Goal: Find specific page/section: Find specific page/section

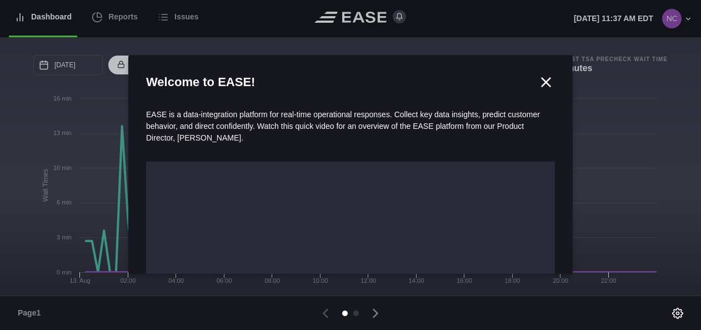
click at [542, 82] on icon at bounding box center [545, 82] width 17 height 17
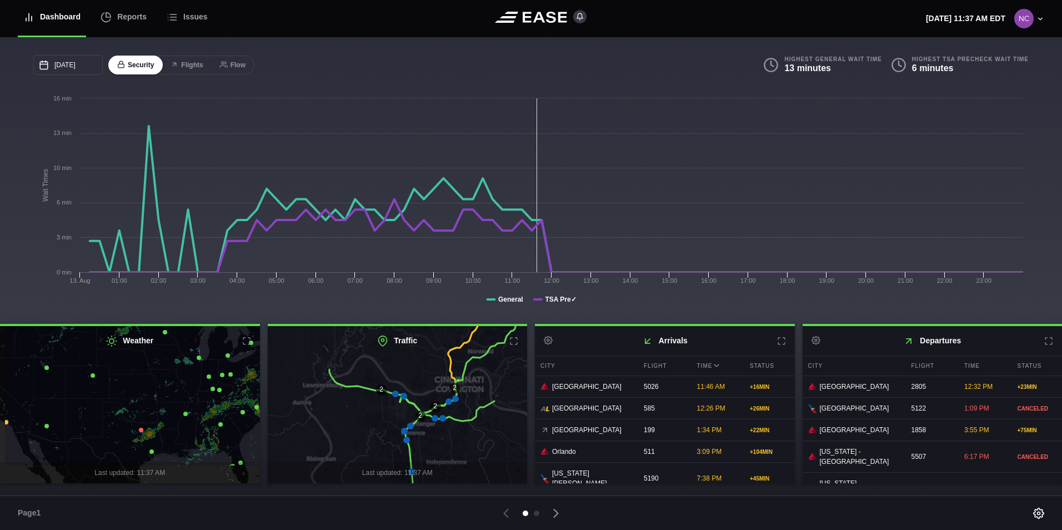
drag, startPoint x: 122, startPoint y: 421, endPoint x: 151, endPoint y: 390, distance: 42.8
click at [151, 329] on icon at bounding box center [160, 371] width 315 height 192
click at [140, 329] on icon at bounding box center [141, 430] width 4 height 4
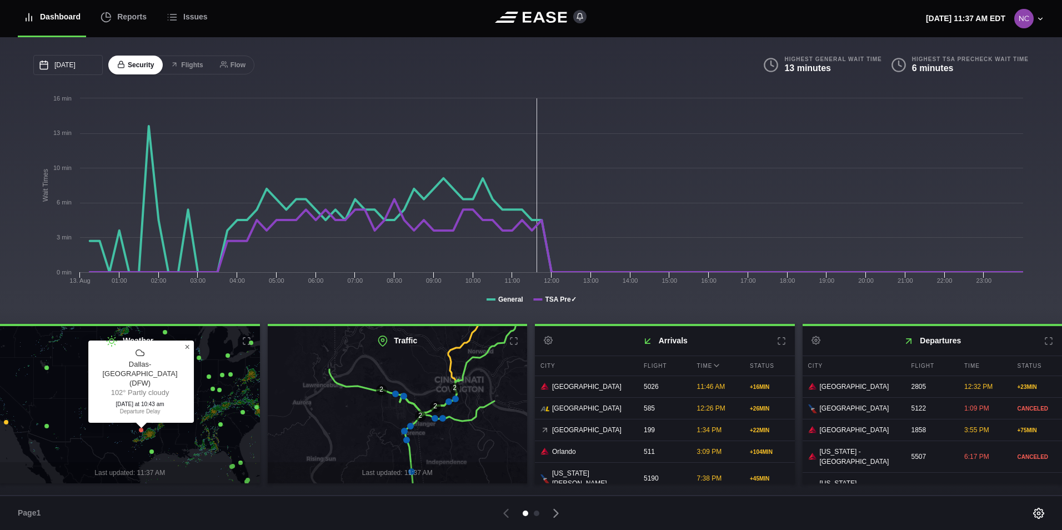
click at [189, 329] on span "×" at bounding box center [186, 346] width 5 height 9
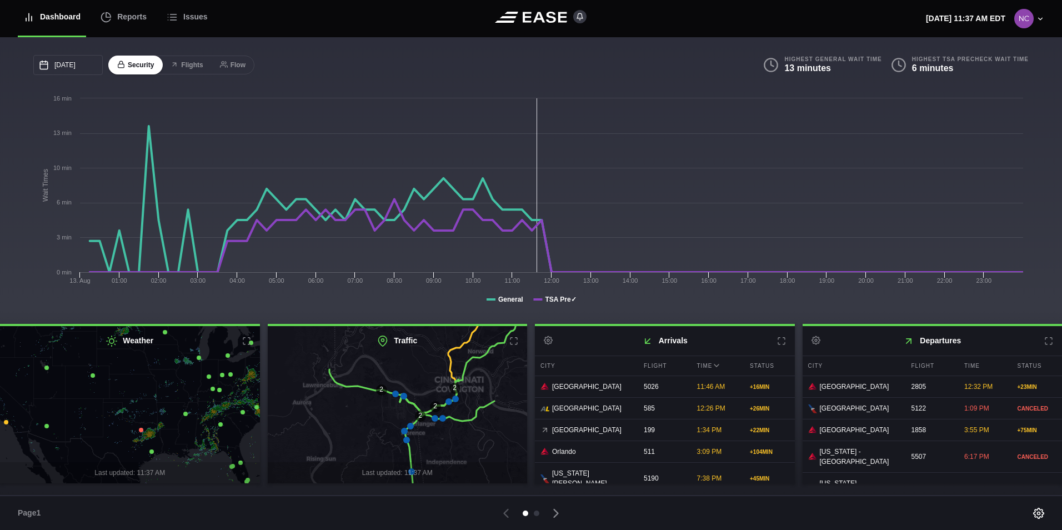
click at [152, 329] on icon at bounding box center [151, 451] width 4 height 4
click at [183, 329] on span "×" at bounding box center [184, 384] width 5 height 9
click at [187, 329] on icon at bounding box center [185, 413] width 4 height 4
click at [219, 329] on h2 "Weather" at bounding box center [130, 340] width 260 height 29
click at [217, 329] on link "×" at bounding box center [218, 346] width 13 height 13
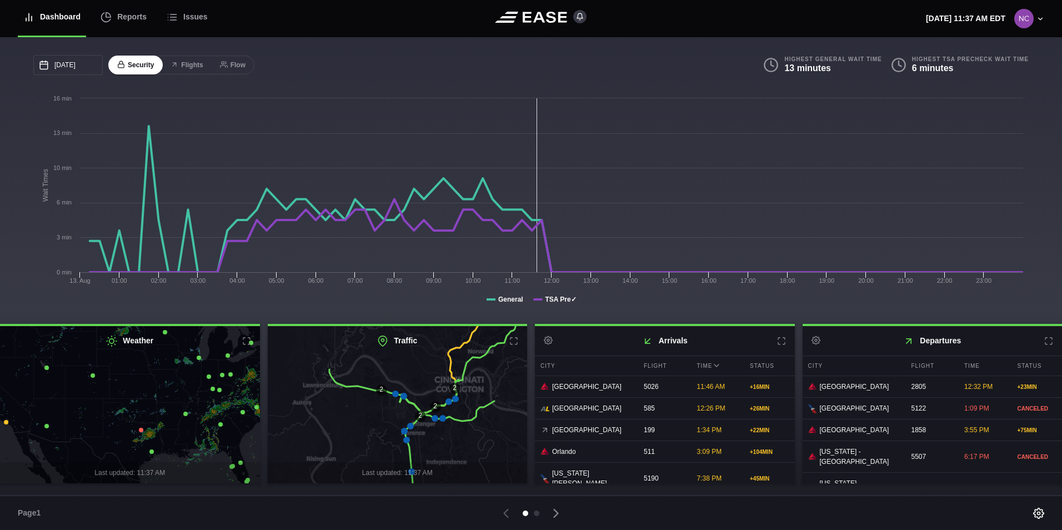
click at [210, 329] on icon at bounding box center [129, 405] width 315 height 192
click at [212, 329] on icon at bounding box center [212, 388] width 4 height 4
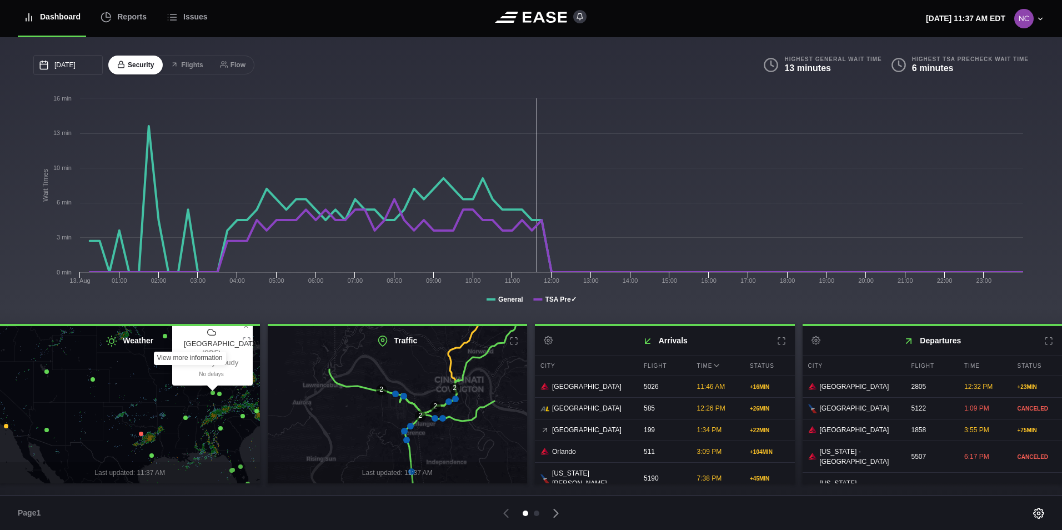
click at [245, 329] on h2 "Weather" at bounding box center [130, 340] width 260 height 29
click at [244, 329] on button at bounding box center [246, 340] width 9 height 9
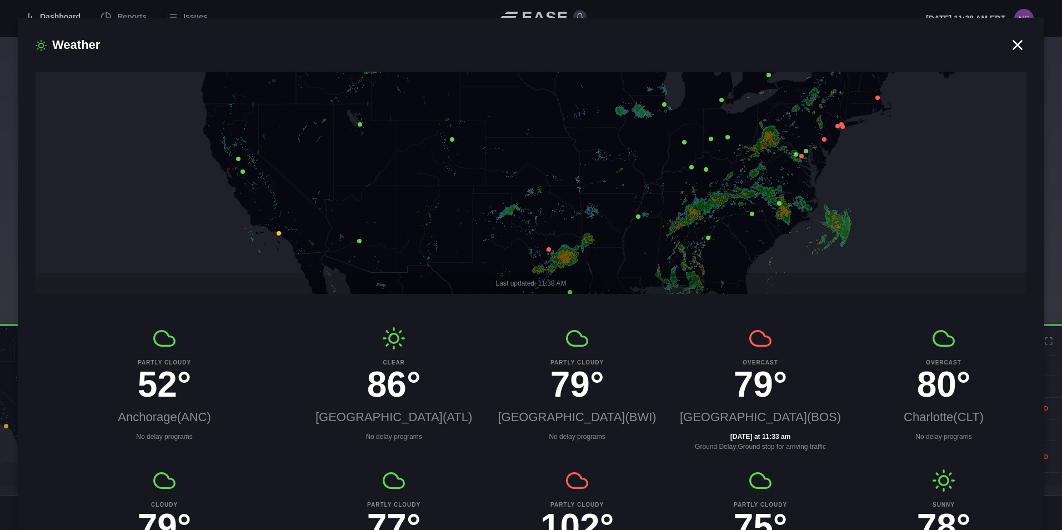
click at [706, 43] on icon at bounding box center [1017, 45] width 8 height 8
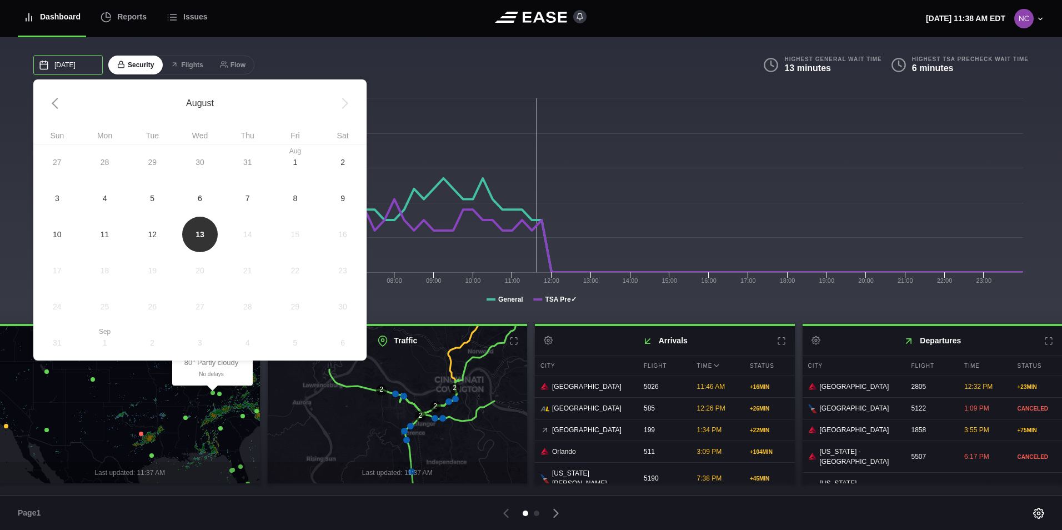
click at [69, 65] on input "[DATE]" at bounding box center [67, 65] width 69 height 20
click at [252, 230] on div "27 28 29 30 [DATE] 1 2 3 4 5 6 7 8 9 10 11 12 13 14 15 16 17 18 19 20 21 22 23 …" at bounding box center [199, 252] width 333 height 217
click at [158, 238] on span "12" at bounding box center [152, 234] width 48 height 36
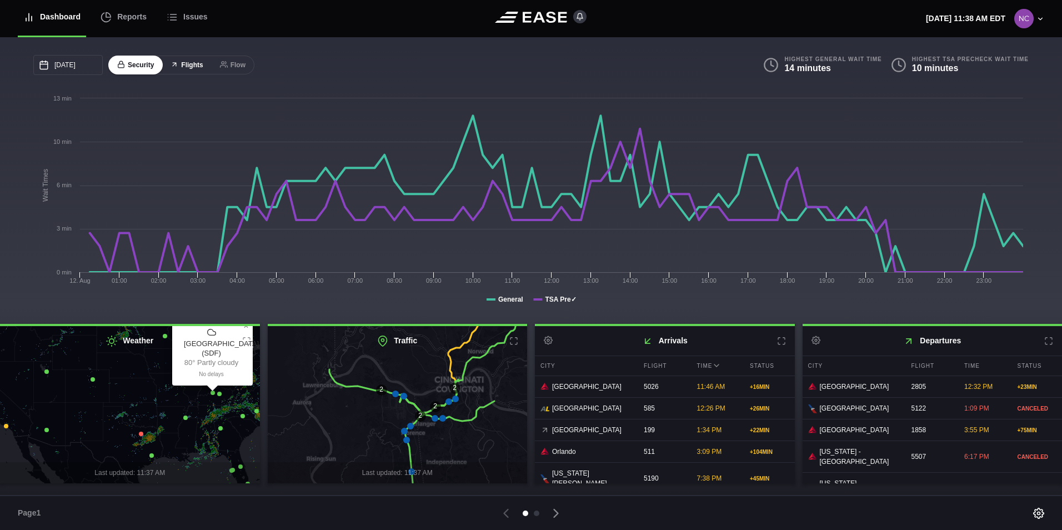
click at [188, 69] on button "Flights" at bounding box center [187, 65] width 50 height 19
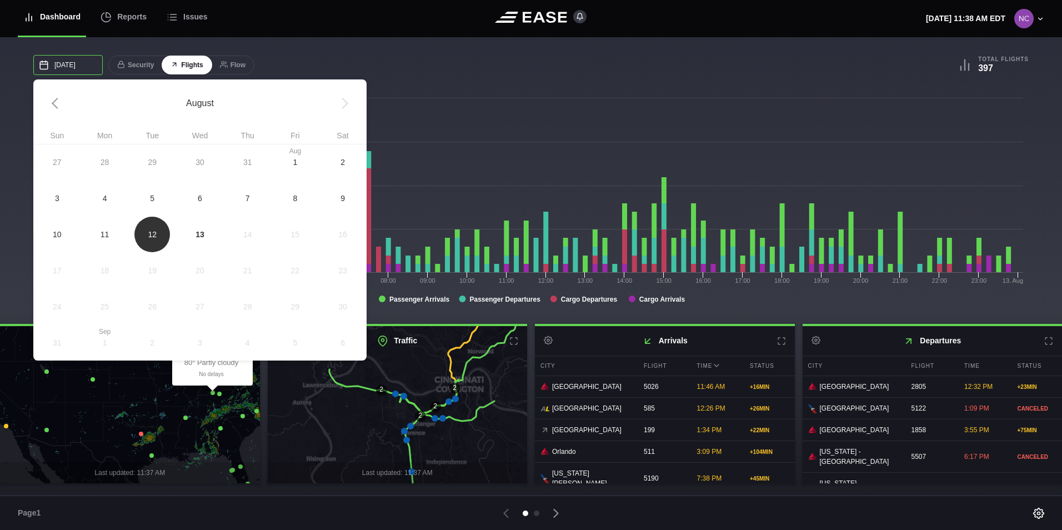
click at [68, 66] on input "[DATE]" at bounding box center [67, 65] width 69 height 20
click at [206, 228] on span "13" at bounding box center [200, 234] width 48 height 36
type input "[DATE]"
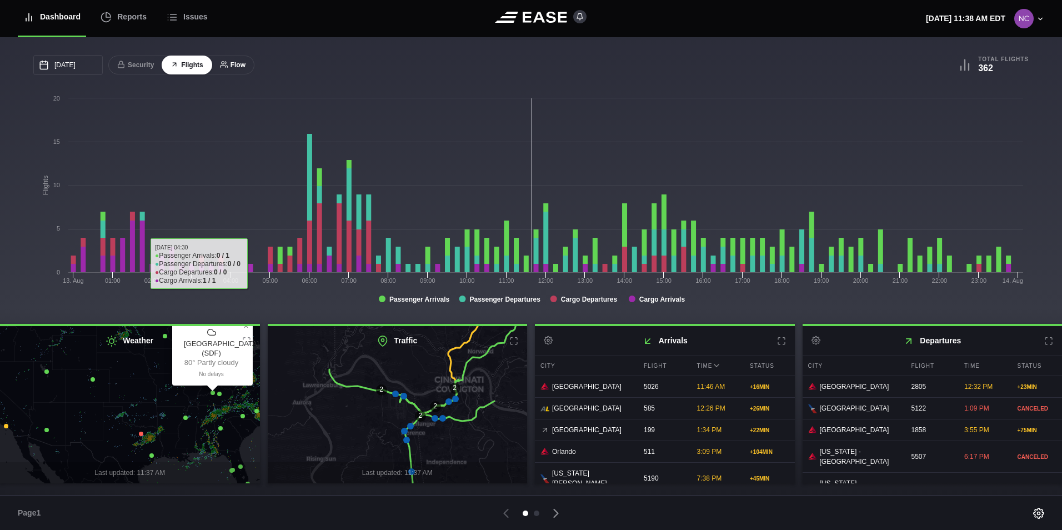
click at [237, 59] on button "Flow" at bounding box center [232, 65] width 43 height 19
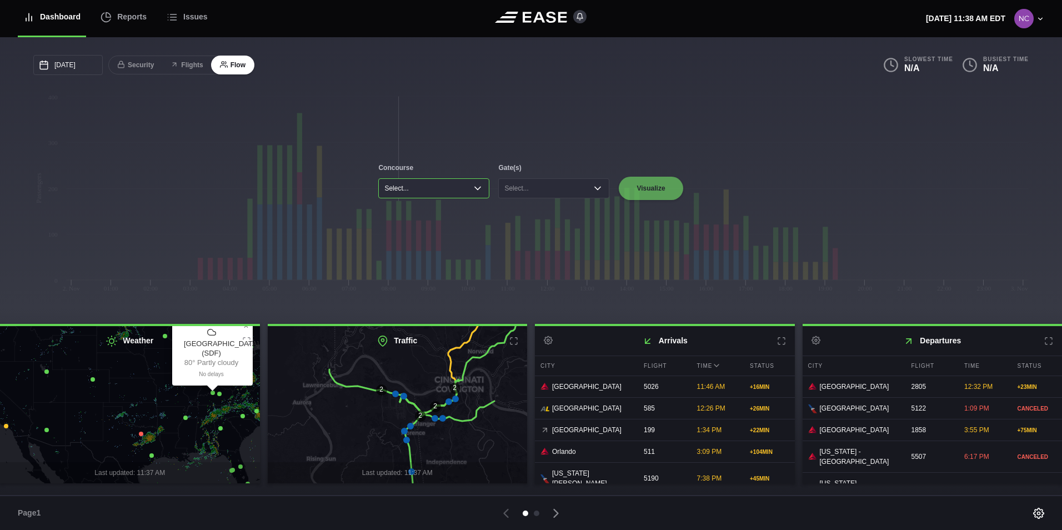
click at [473, 190] on button "Select..." at bounding box center [433, 188] width 111 height 20
click at [434, 215] on li "Concourse A" at bounding box center [433, 212] width 104 height 16
click at [555, 182] on button "Select..." at bounding box center [553, 188] width 111 height 20
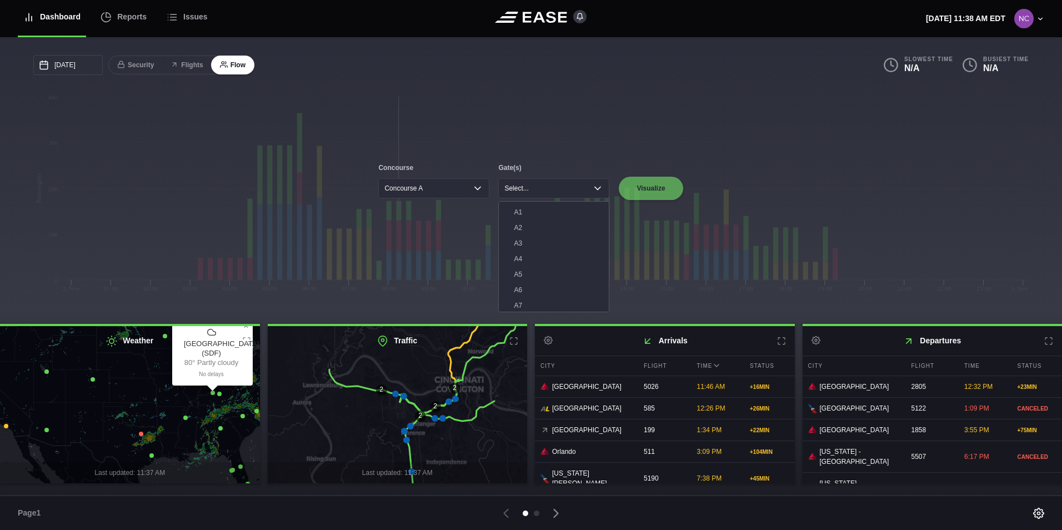
click at [653, 182] on div "Concourse Concourse A Gate(s) Select... A1 A2 A3 A4 A5 A6 A7 A8 A9 A10 A11 A12 …" at bounding box center [531, 180] width 1062 height 287
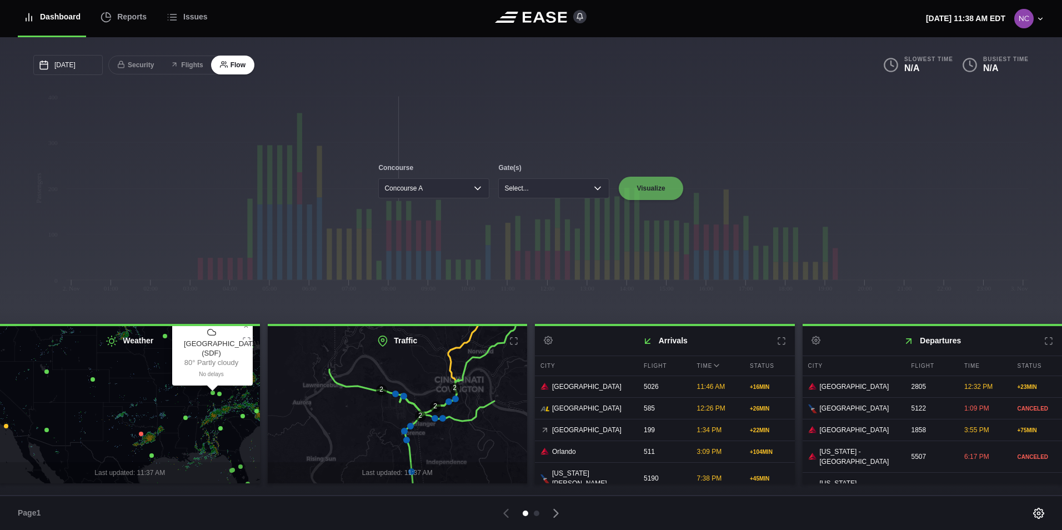
click at [562, 197] on div "Concourse Concourse A Gate(s) Select... Visualize" at bounding box center [531, 180] width 1062 height 287
click at [564, 193] on button "Select..." at bounding box center [553, 188] width 111 height 20
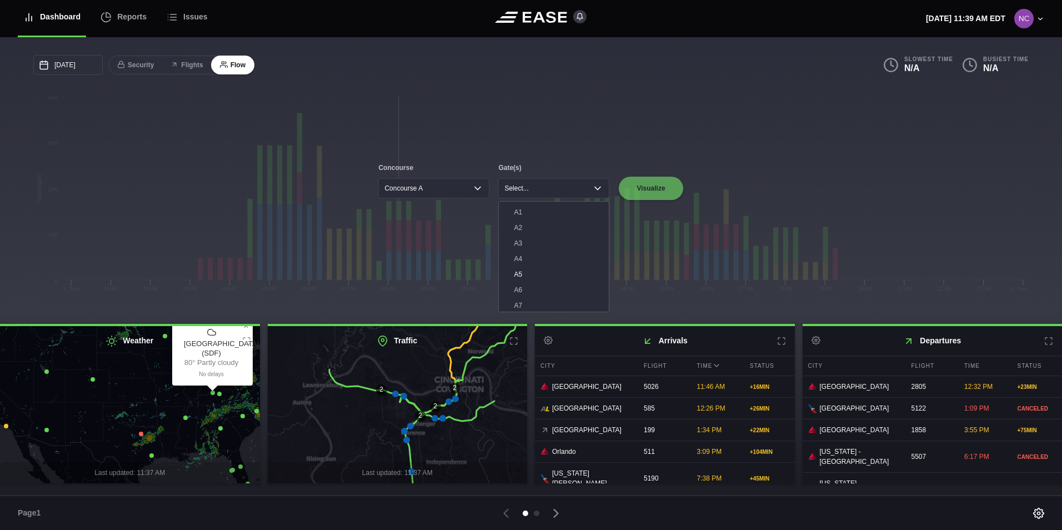
click at [555, 268] on li "A5" at bounding box center [553, 275] width 104 height 16
click at [641, 188] on button "Visualize" at bounding box center [650, 188] width 65 height 24
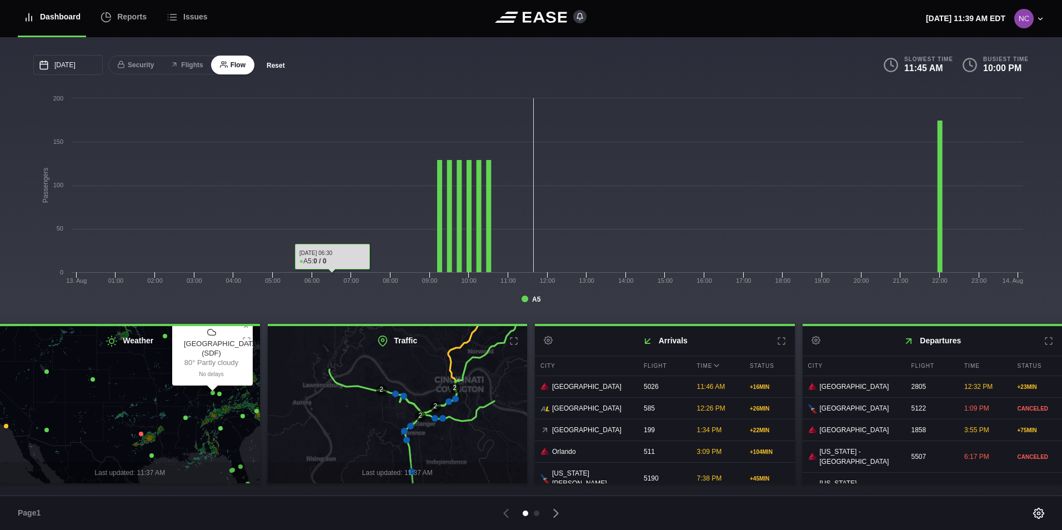
click at [275, 66] on button "Reset" at bounding box center [275, 65] width 37 height 11
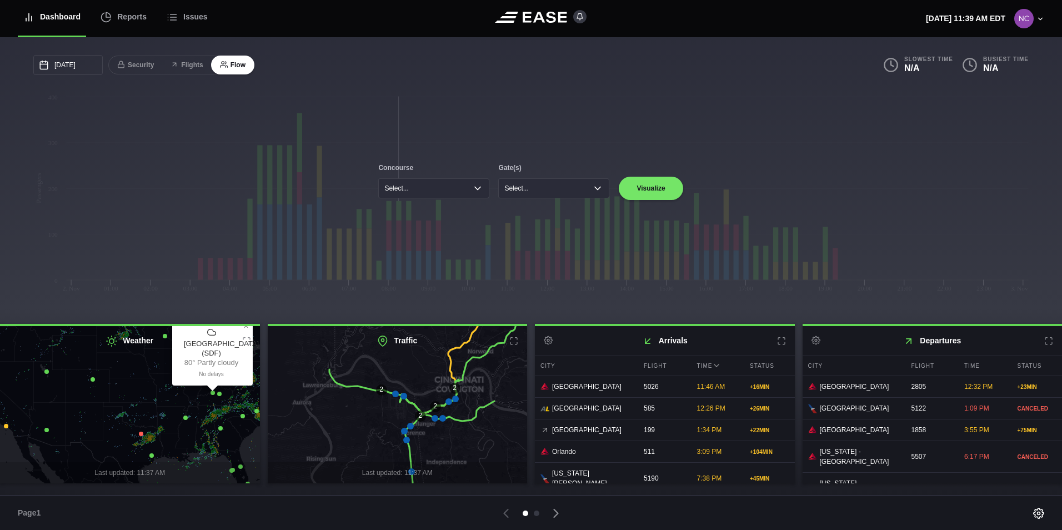
drag, startPoint x: 773, startPoint y: 88, endPoint x: 375, endPoint y: 63, distance: 398.9
click at [706, 88] on div "Concourse Select... Gate(s) Select... Visualize" at bounding box center [531, 180] width 1062 height 287
click at [140, 67] on button "Security" at bounding box center [135, 65] width 54 height 19
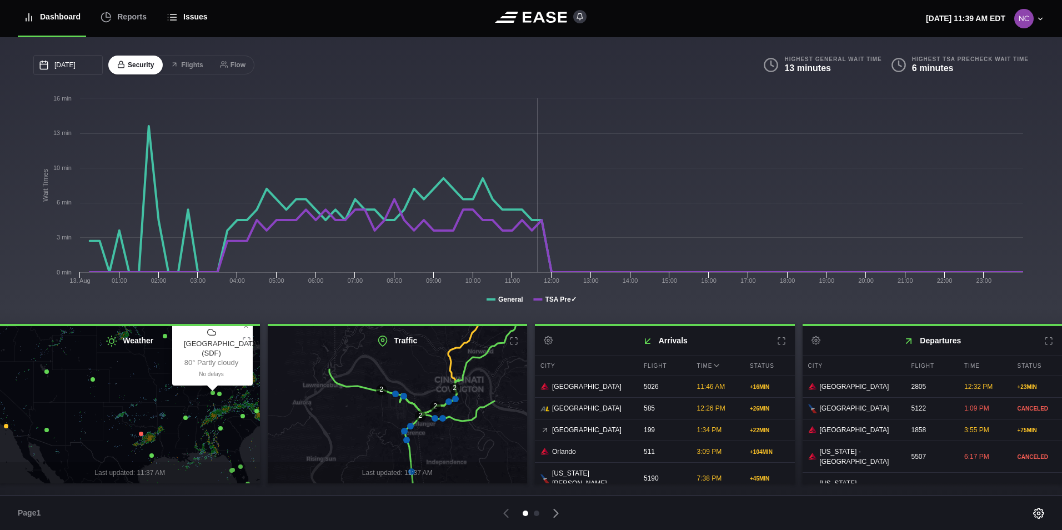
click at [176, 23] on div "Issues" at bounding box center [187, 16] width 41 height 37
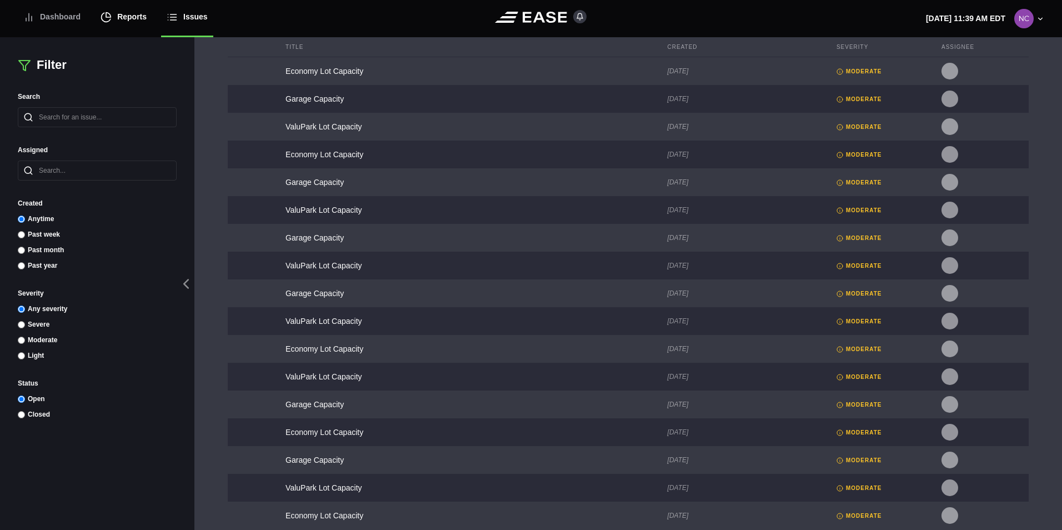
click at [125, 11] on div "Reports" at bounding box center [123, 16] width 46 height 37
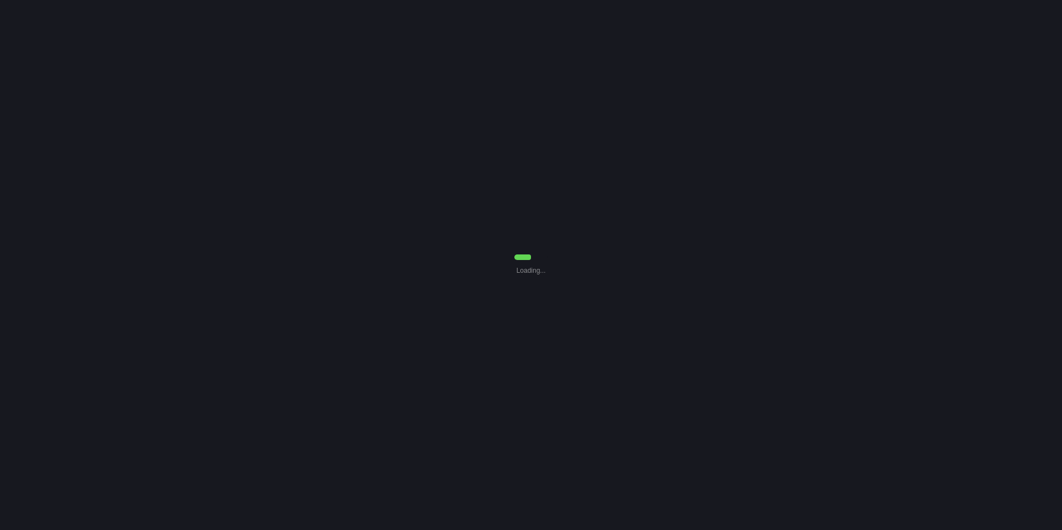
select select "7"
